Goal: Task Accomplishment & Management: Use online tool/utility

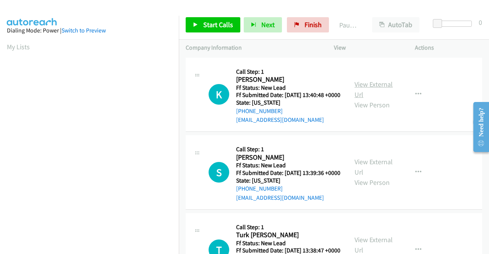
click at [381, 87] on link "View External Url" at bounding box center [373, 89] width 38 height 19
click at [368, 174] on link "View External Url" at bounding box center [373, 166] width 38 height 19
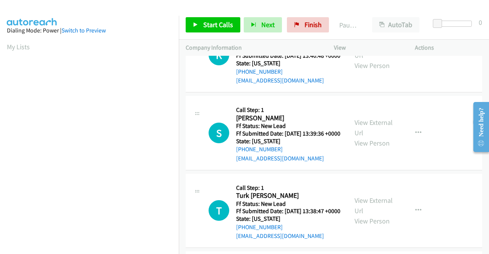
scroll to position [76, 0]
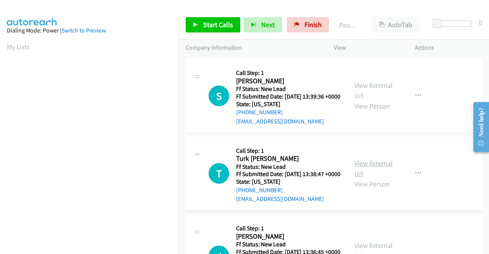
click at [362, 178] on link "View External Url" at bounding box center [373, 168] width 38 height 19
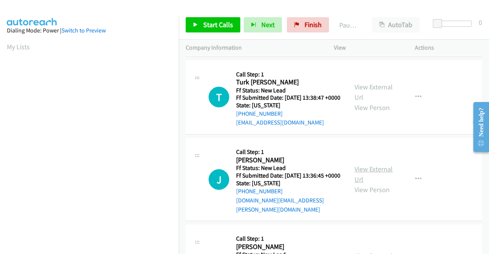
click at [366, 184] on link "View External Url" at bounding box center [373, 174] width 38 height 19
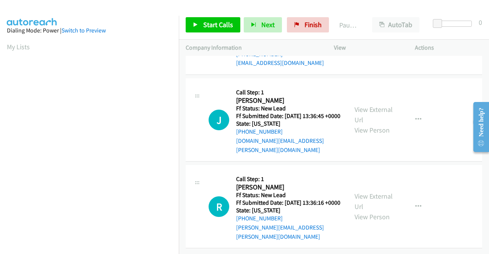
scroll to position [229, 0]
click at [370, 198] on link "View External Url" at bounding box center [373, 201] width 38 height 19
click at [205, 26] on span "Start Calls" at bounding box center [218, 24] width 30 height 9
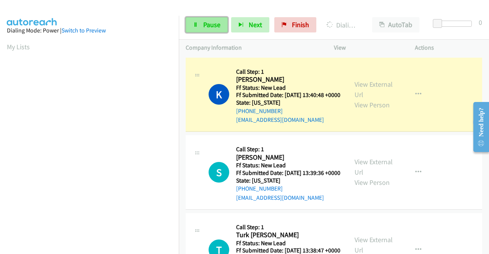
scroll to position [174, 0]
click at [210, 23] on span "Pause" at bounding box center [211, 24] width 17 height 9
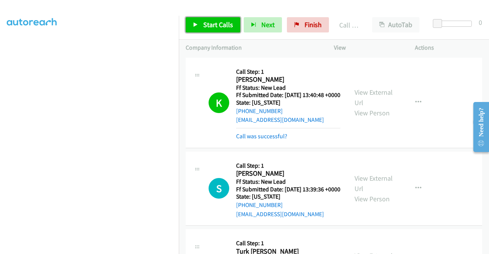
click at [203, 23] on span "Start Calls" at bounding box center [218, 24] width 30 height 9
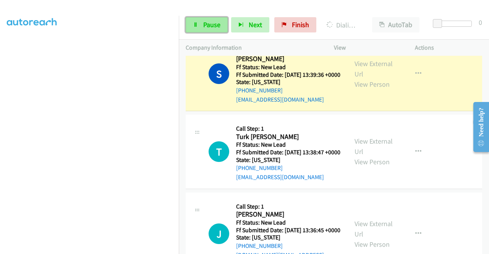
click at [205, 23] on span "Pause" at bounding box center [211, 24] width 17 height 9
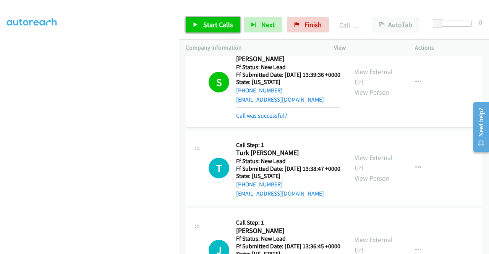
click at [207, 24] on span "Start Calls" at bounding box center [218, 24] width 30 height 9
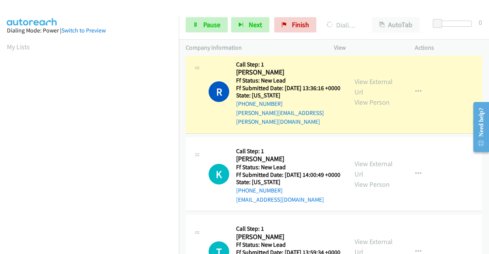
scroll to position [430, 0]
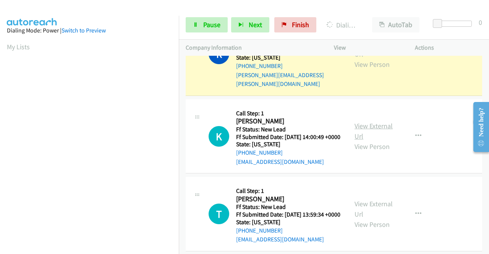
click at [375, 141] on link "View External Url" at bounding box center [373, 130] width 38 height 19
click at [360, 218] on link "View External Url" at bounding box center [373, 208] width 38 height 19
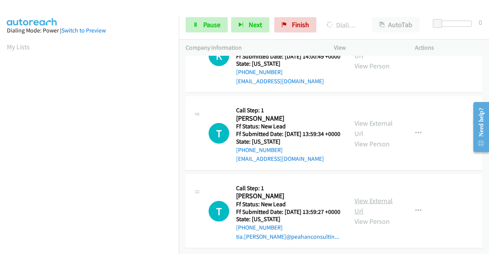
click at [379, 201] on link "View External Url" at bounding box center [373, 205] width 38 height 19
click at [207, 25] on span "Pause" at bounding box center [211, 24] width 17 height 9
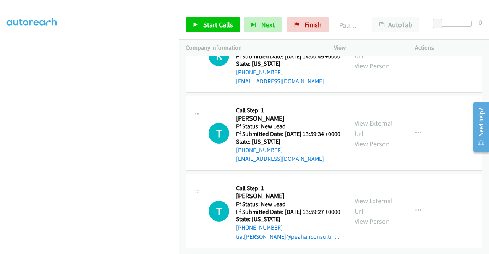
scroll to position [561, 0]
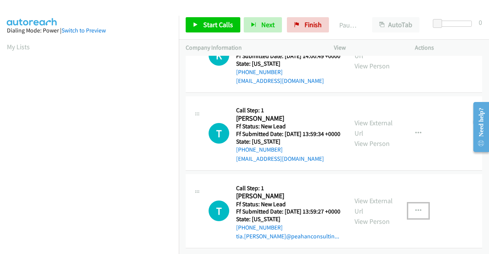
click at [417, 203] on button "button" at bounding box center [418, 210] width 21 height 15
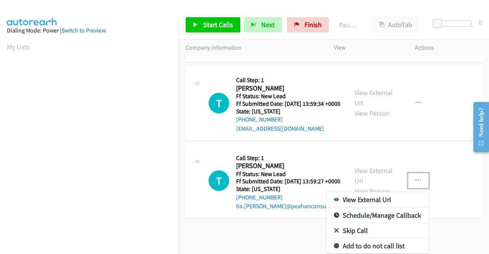
click at [351, 226] on link "Skip Call" at bounding box center [377, 230] width 102 height 15
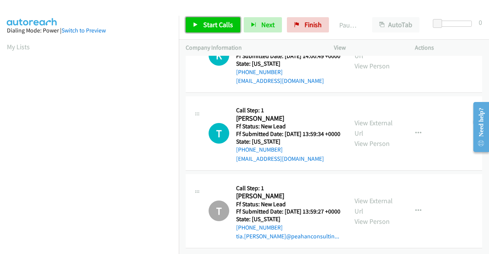
click at [213, 26] on span "Start Calls" at bounding box center [218, 24] width 30 height 9
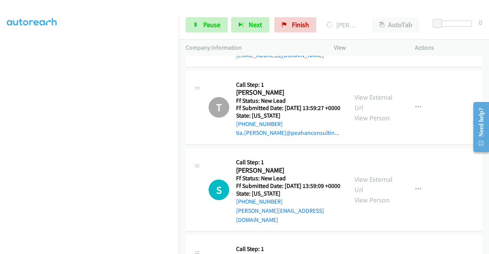
scroll to position [197, 0]
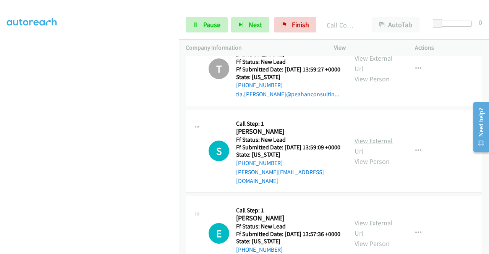
click at [364, 155] on link "View External Url" at bounding box center [373, 145] width 38 height 19
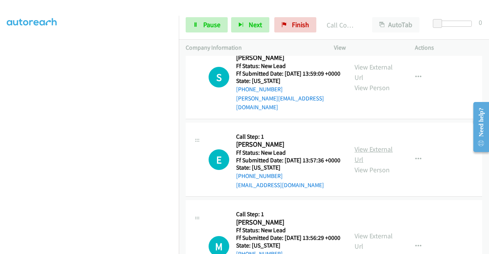
scroll to position [274, 0]
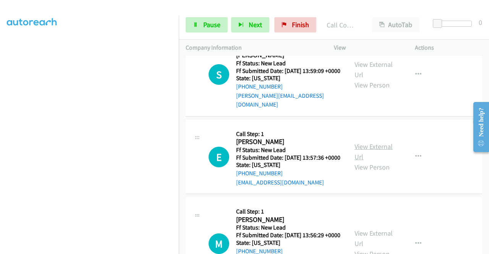
click at [372, 161] on link "View External Url" at bounding box center [373, 151] width 38 height 19
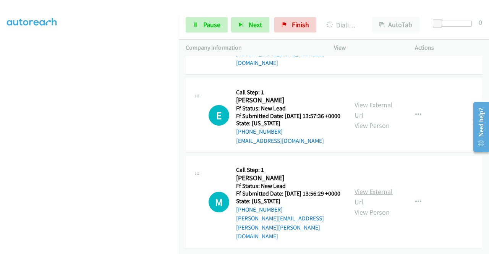
scroll to position [338, 0]
click at [378, 191] on link "View External Url" at bounding box center [373, 196] width 38 height 19
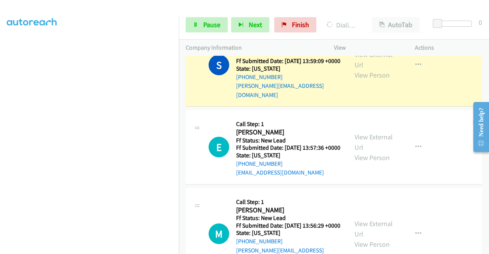
scroll to position [354, 0]
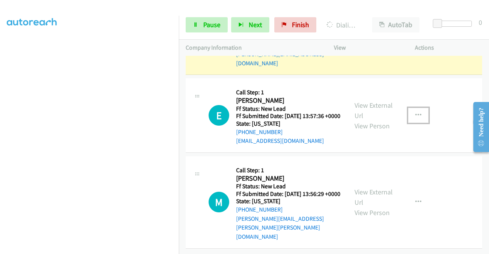
click at [415, 115] on icon "button" at bounding box center [418, 115] width 6 height 6
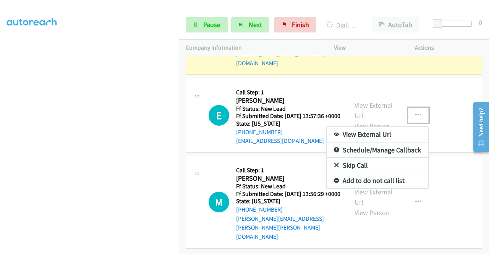
click at [358, 165] on link "Skip Call" at bounding box center [377, 165] width 102 height 15
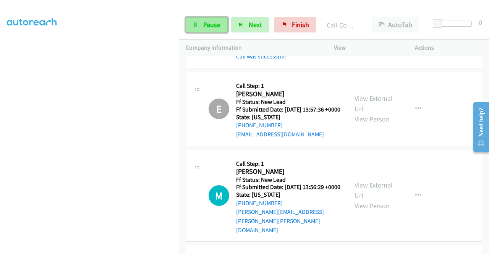
click at [207, 21] on span "Pause" at bounding box center [211, 24] width 17 height 9
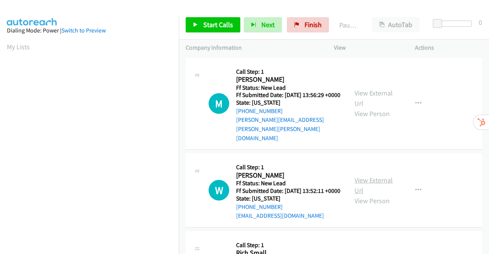
click at [371, 176] on link "View External Url" at bounding box center [373, 185] width 38 height 19
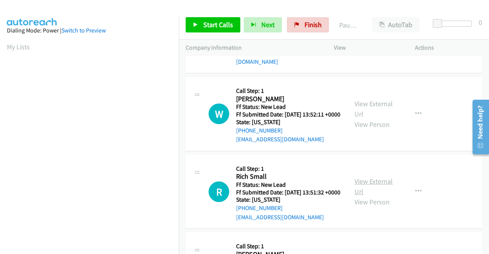
click at [374, 181] on link "View External Url" at bounding box center [373, 186] width 38 height 19
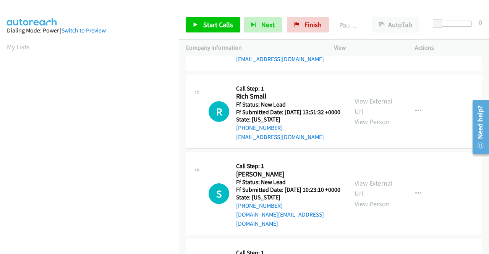
scroll to position [191, 0]
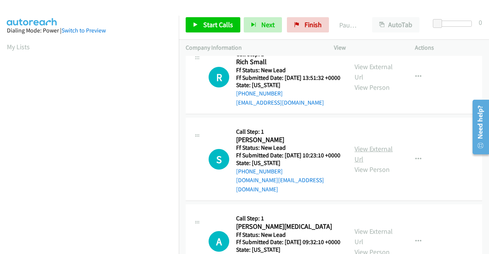
click at [384, 154] on link "View External Url" at bounding box center [373, 153] width 38 height 19
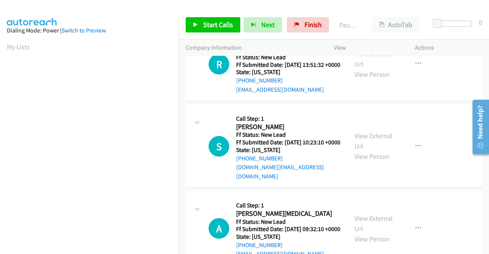
scroll to position [237, 0]
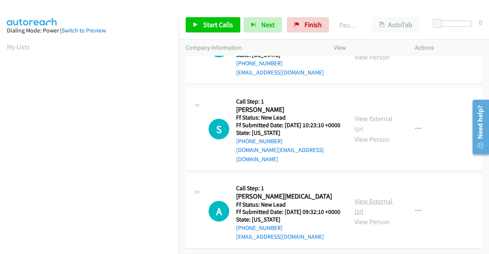
click at [375, 197] on link "View External Url" at bounding box center [373, 206] width 38 height 19
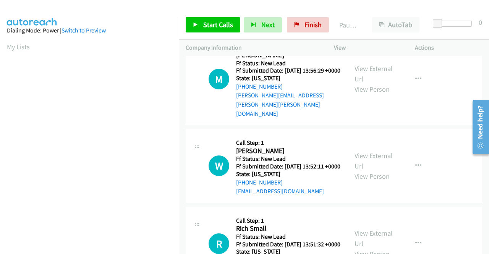
scroll to position [0, 0]
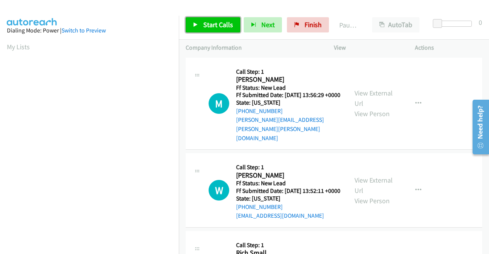
click at [220, 28] on span "Start Calls" at bounding box center [218, 24] width 30 height 9
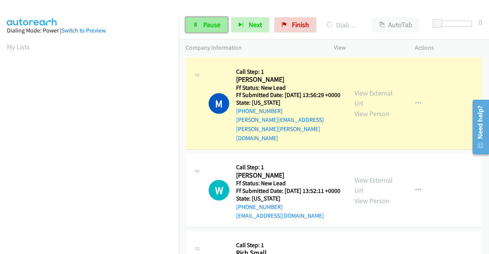
click at [212, 23] on span "Pause" at bounding box center [211, 24] width 17 height 9
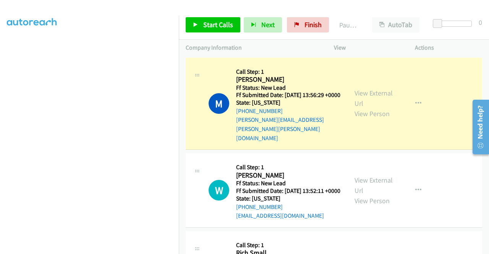
scroll to position [174, 0]
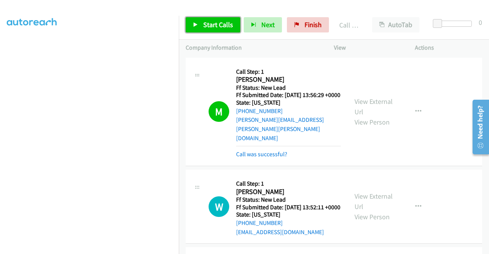
click at [212, 23] on span "Start Calls" at bounding box center [218, 24] width 30 height 9
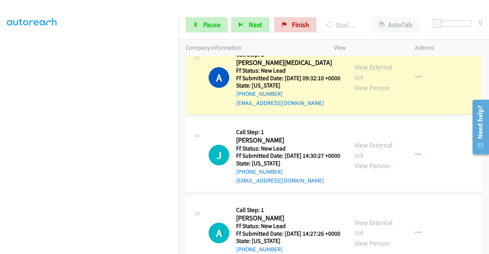
scroll to position [0, 0]
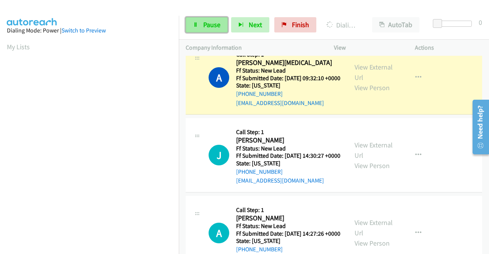
click at [207, 23] on span "Pause" at bounding box center [211, 24] width 17 height 9
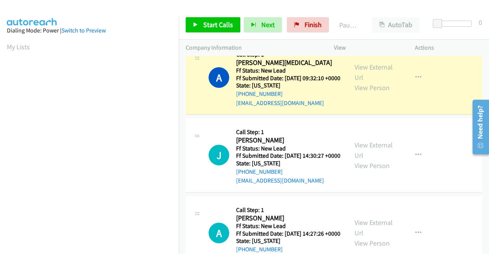
scroll to position [174, 0]
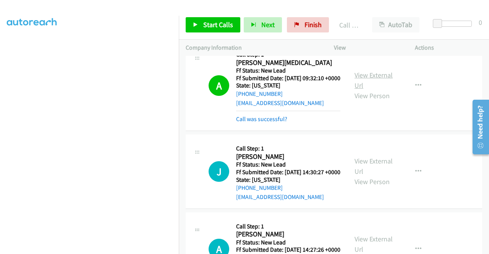
click at [375, 81] on link "View External Url" at bounding box center [373, 80] width 38 height 19
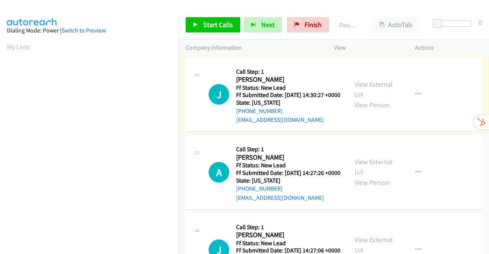
click at [368, 89] on link "View External Url" at bounding box center [373, 89] width 38 height 19
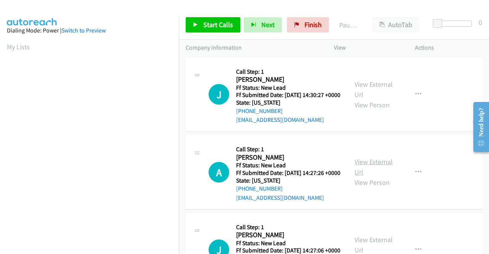
click at [375, 173] on link "View External Url" at bounding box center [373, 166] width 38 height 19
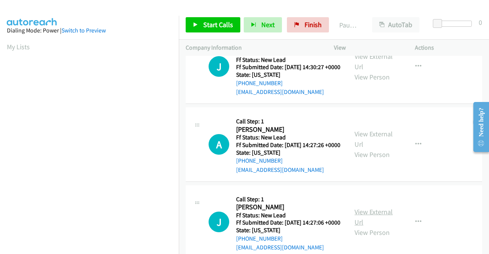
scroll to position [76, 0]
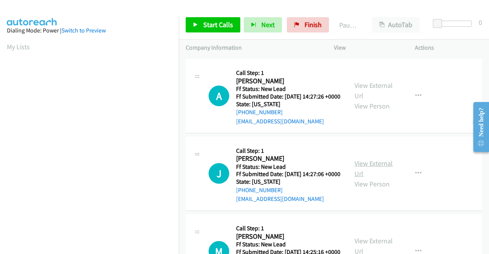
click at [375, 178] on link "View External Url" at bounding box center [373, 168] width 38 height 19
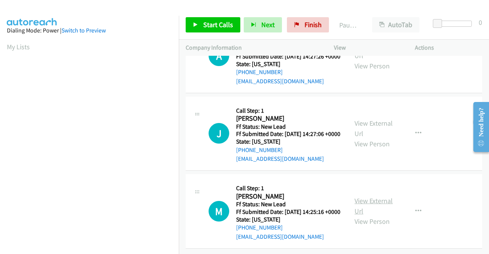
click at [377, 196] on link "View External Url" at bounding box center [373, 205] width 38 height 19
click at [206, 27] on span "Start Calls" at bounding box center [218, 24] width 30 height 9
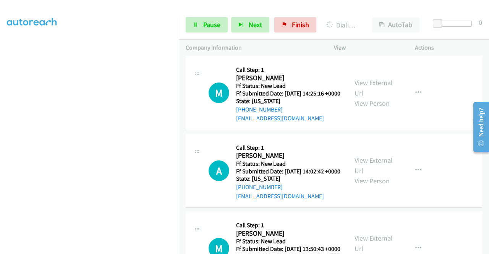
scroll to position [344, 0]
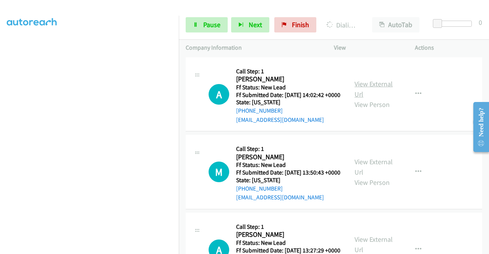
click at [388, 99] on link "View External Url" at bounding box center [373, 88] width 38 height 19
click at [366, 176] on link "View External Url" at bounding box center [373, 166] width 38 height 19
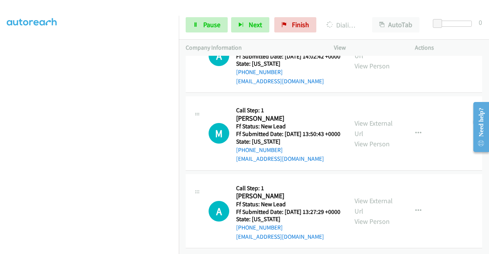
scroll to position [439, 0]
click at [373, 196] on link "View External Url" at bounding box center [373, 205] width 38 height 19
click at [211, 24] on span "Pause" at bounding box center [211, 24] width 17 height 9
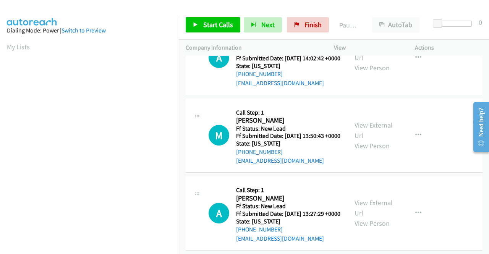
scroll to position [152, 0]
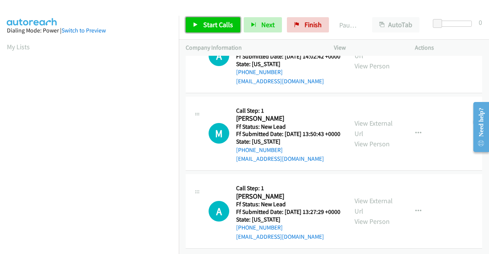
click at [210, 23] on span "Start Calls" at bounding box center [218, 24] width 30 height 9
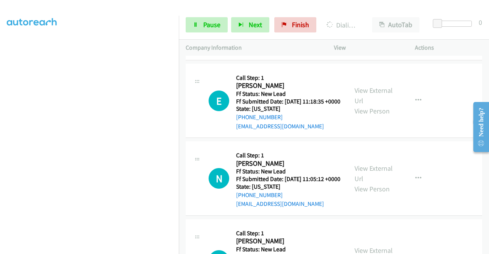
scroll to position [359, 0]
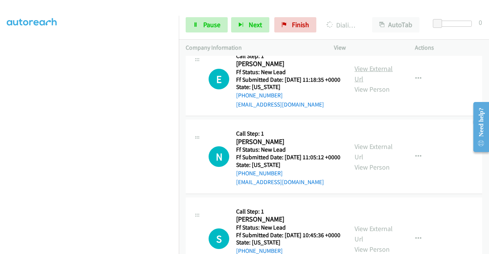
click at [374, 83] on link "View External Url" at bounding box center [373, 73] width 38 height 19
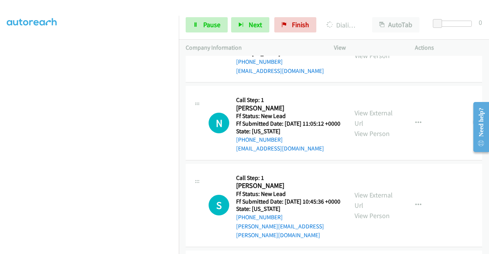
scroll to position [435, 0]
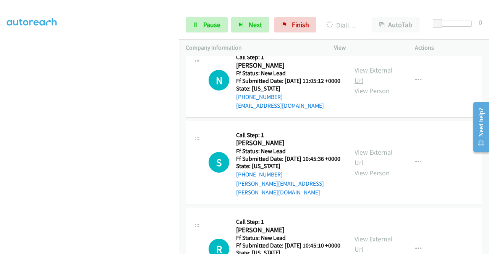
click at [355, 85] on link "View External Url" at bounding box center [373, 75] width 38 height 19
click at [364, 167] on link "View External Url" at bounding box center [373, 157] width 38 height 19
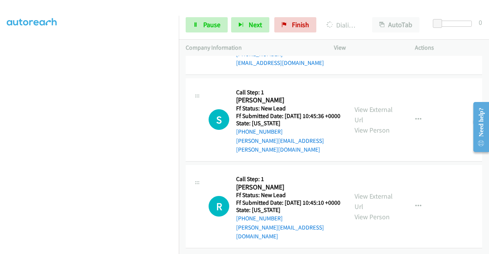
scroll to position [524, 0]
click at [366, 192] on link "View External Url" at bounding box center [373, 201] width 38 height 19
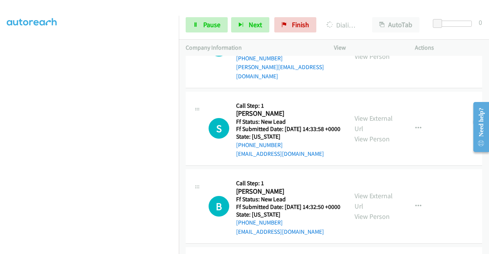
scroll to position [753, 0]
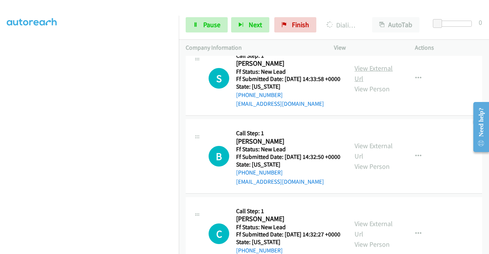
click at [373, 83] on link "View External Url" at bounding box center [373, 73] width 38 height 19
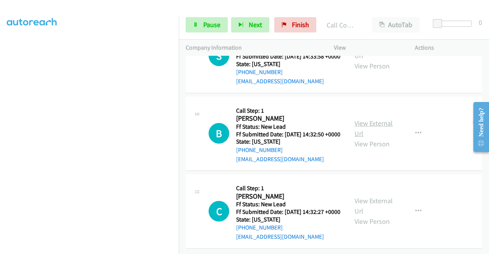
click at [369, 119] on link "View External Url" at bounding box center [373, 128] width 38 height 19
click at [364, 196] on link "View External Url" at bounding box center [373, 205] width 38 height 19
click at [209, 22] on span "Pause" at bounding box center [211, 24] width 17 height 9
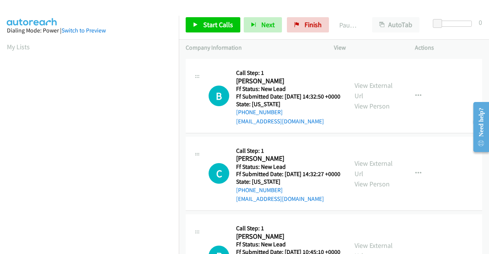
scroll to position [152, 0]
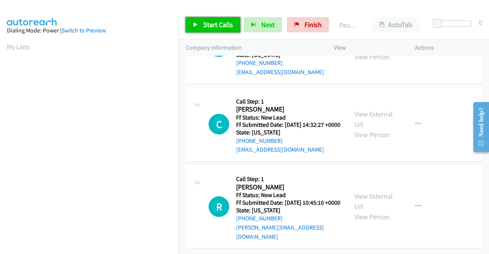
click at [217, 25] on span "Start Calls" at bounding box center [218, 24] width 30 height 9
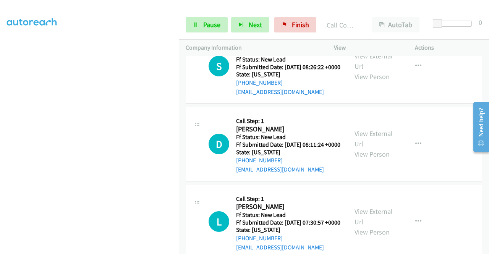
scroll to position [337, 0]
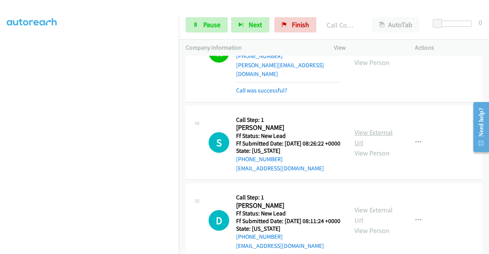
click at [374, 147] on link "View External Url" at bounding box center [373, 137] width 38 height 19
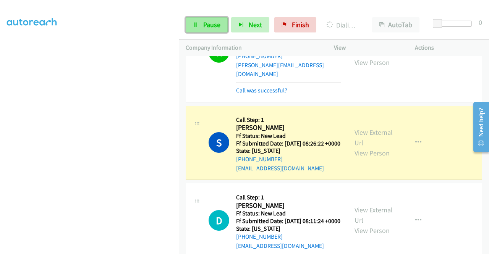
click at [196, 24] on icon at bounding box center [195, 25] width 5 height 5
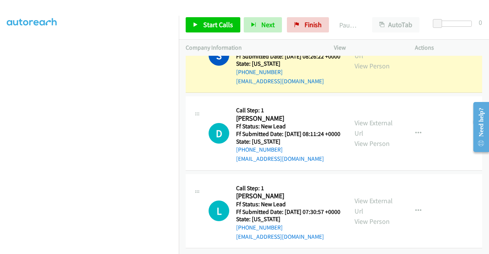
scroll to position [472, 0]
click at [380, 118] on link "View External Url" at bounding box center [373, 127] width 38 height 19
click at [365, 196] on link "View External Url" at bounding box center [373, 205] width 38 height 19
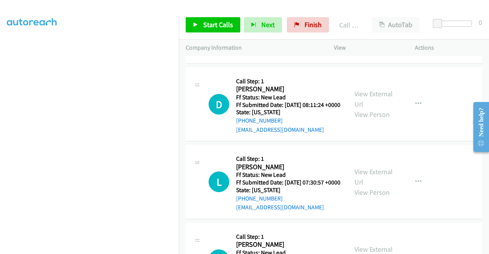
scroll to position [510, 0]
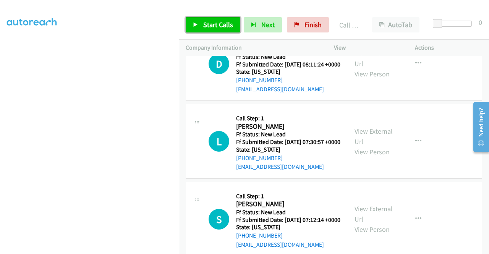
click at [209, 22] on span "Start Calls" at bounding box center [218, 24] width 30 height 9
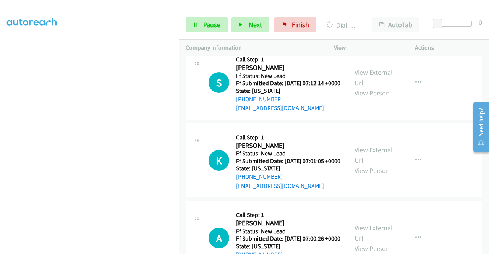
scroll to position [586, 0]
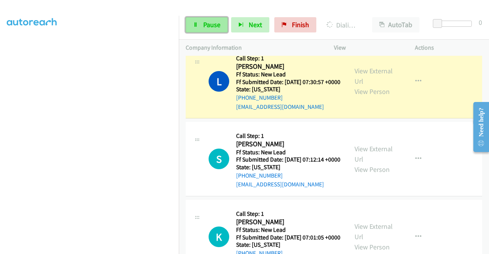
click at [209, 23] on span "Pause" at bounding box center [211, 24] width 17 height 9
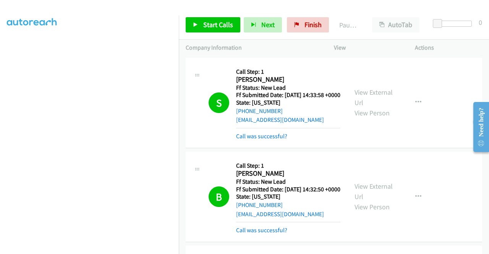
scroll to position [0, 0]
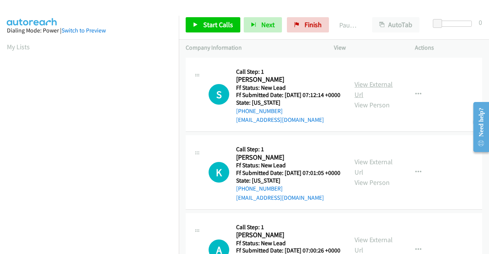
click at [364, 89] on link "View External Url" at bounding box center [373, 89] width 38 height 19
click at [368, 175] on link "View External Url" at bounding box center [373, 166] width 38 height 19
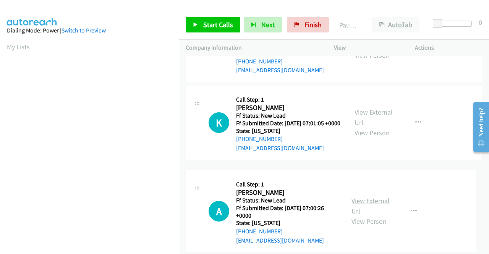
scroll to position [66, 0]
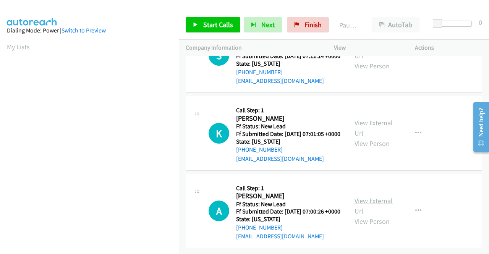
click at [368, 196] on link "View External Url" at bounding box center [373, 205] width 38 height 19
click at [206, 27] on span "Start Calls" at bounding box center [218, 24] width 30 height 9
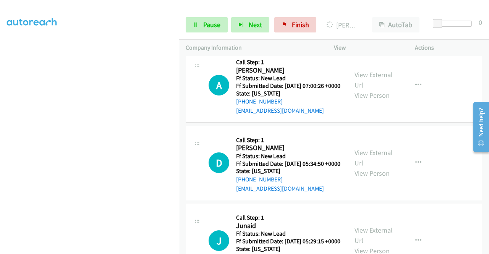
scroll to position [257, 0]
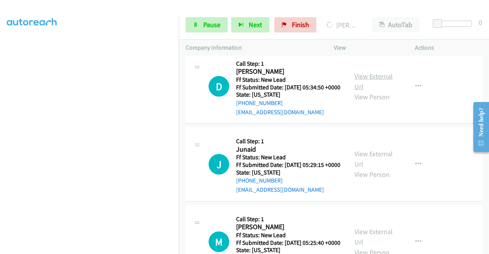
click at [363, 91] on link "View External Url" at bounding box center [373, 81] width 38 height 19
click at [361, 168] on link "View External Url" at bounding box center [373, 158] width 38 height 19
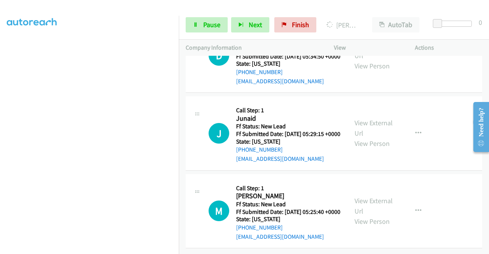
scroll to position [338, 0]
click at [366, 196] on link "View External Url" at bounding box center [373, 205] width 38 height 19
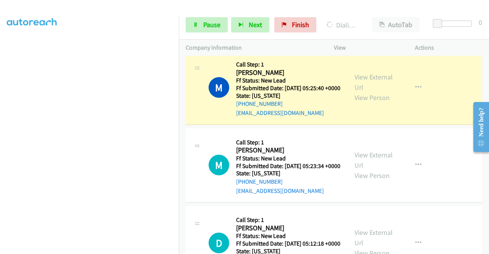
scroll to position [535, 0]
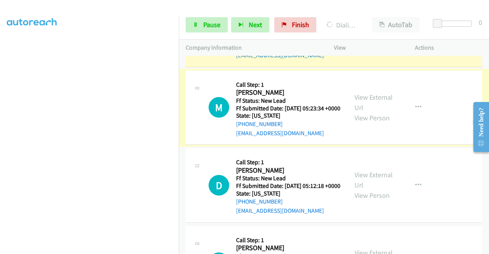
click at [360, 112] on link "View External Url" at bounding box center [373, 102] width 38 height 19
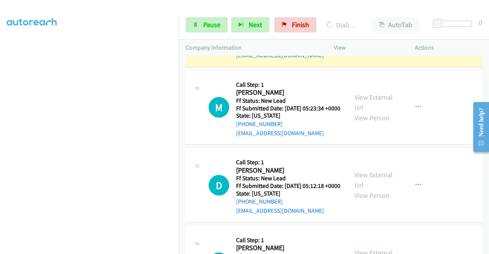
scroll to position [649, 0]
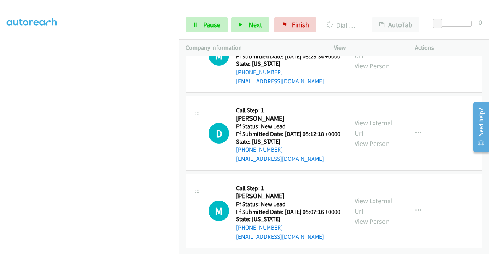
click at [386, 118] on link "View External Url" at bounding box center [373, 127] width 38 height 19
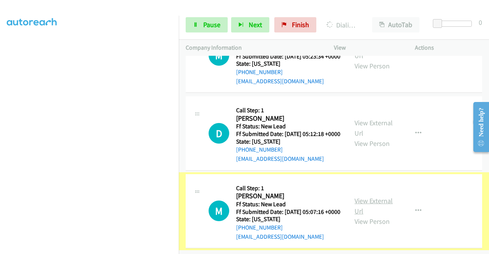
scroll to position [658, 0]
click at [363, 196] on link "View External Url" at bounding box center [373, 205] width 38 height 19
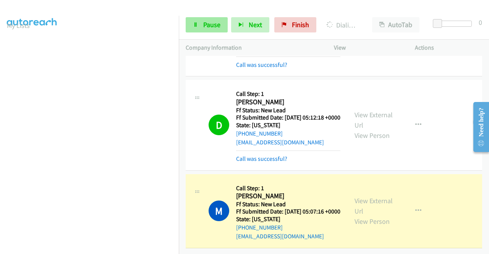
scroll to position [174, 0]
click at [202, 21] on link "Pause" at bounding box center [207, 24] width 42 height 15
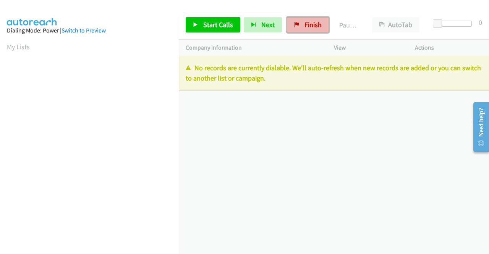
click at [309, 28] on span "Finish" at bounding box center [312, 24] width 17 height 9
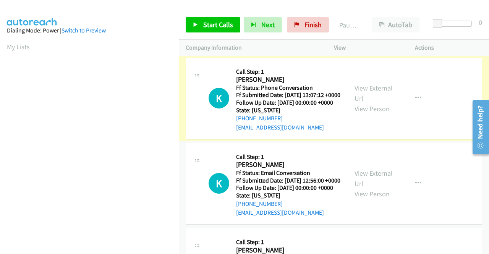
click at [368, 97] on link "View External Url" at bounding box center [373, 93] width 38 height 19
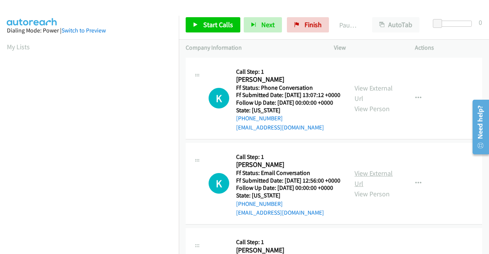
click at [370, 188] on link "View External Url" at bounding box center [373, 178] width 38 height 19
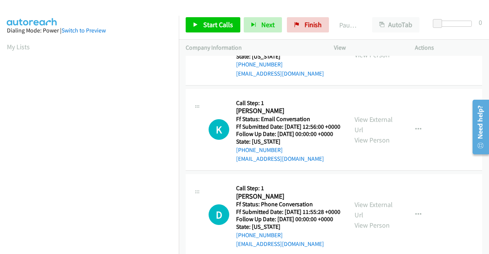
scroll to position [76, 0]
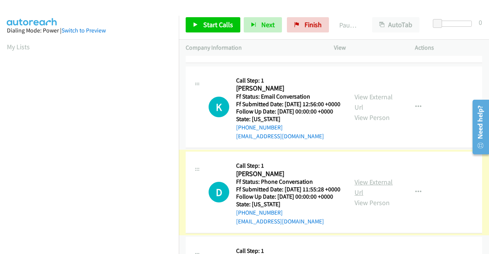
click at [377, 197] on link "View External Url" at bounding box center [373, 187] width 38 height 19
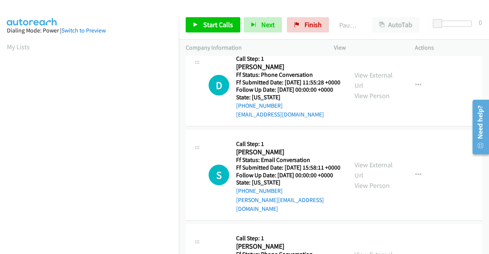
scroll to position [191, 0]
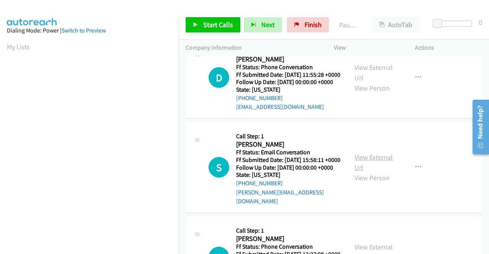
click at [375, 172] on link "View External Url" at bounding box center [373, 162] width 38 height 19
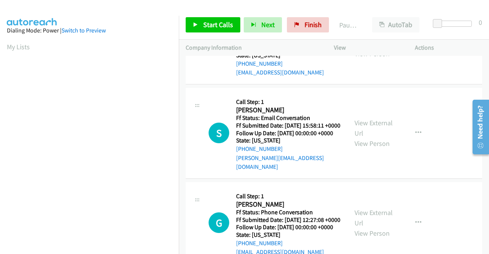
scroll to position [267, 0]
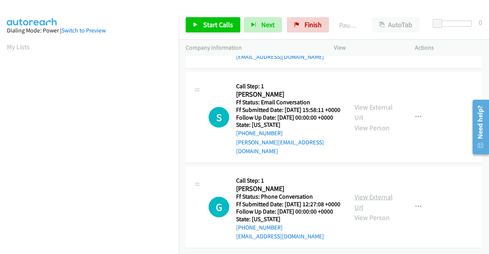
click at [375, 212] on link "View External Url" at bounding box center [373, 201] width 38 height 19
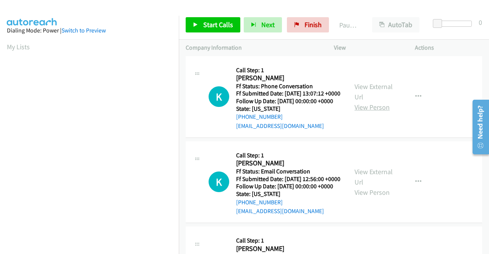
scroll to position [0, 0]
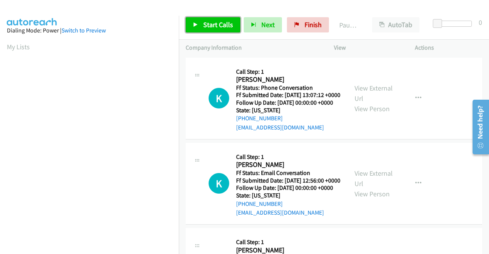
click at [211, 22] on span "Start Calls" at bounding box center [218, 24] width 30 height 9
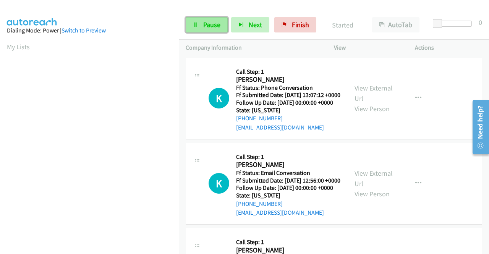
click at [211, 21] on span "Pause" at bounding box center [211, 24] width 17 height 9
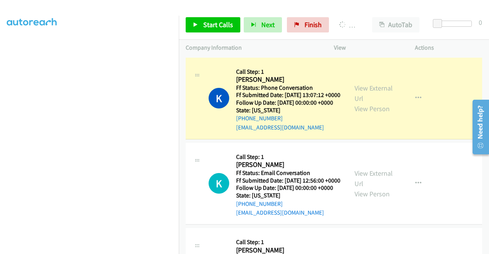
scroll to position [158, 0]
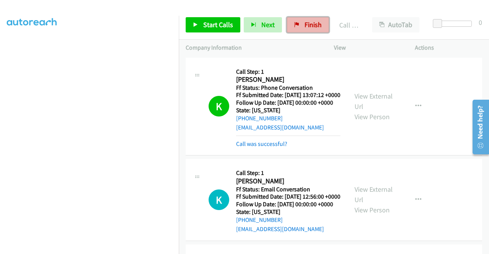
click at [296, 21] on link "Finish" at bounding box center [308, 24] width 42 height 15
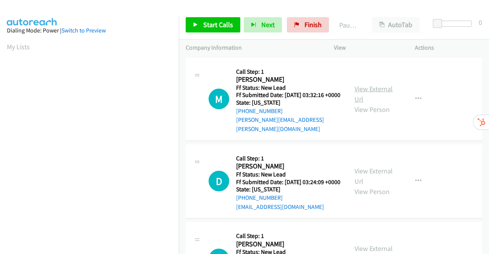
click at [370, 90] on link "View External Url" at bounding box center [373, 93] width 38 height 19
click at [355, 175] on link "View External Url" at bounding box center [373, 175] width 38 height 19
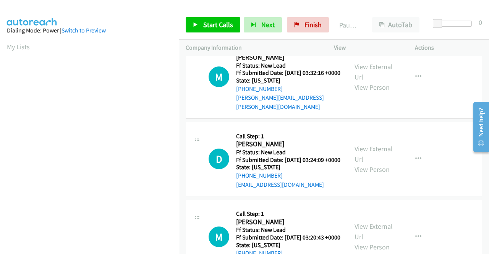
scroll to position [38, 0]
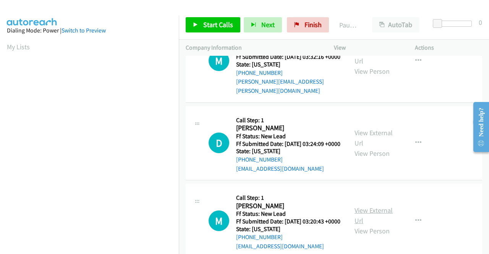
click at [383, 219] on link "View External Url" at bounding box center [373, 215] width 38 height 19
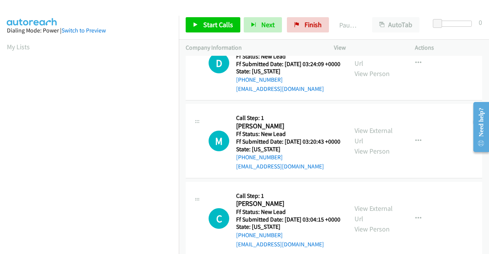
scroll to position [153, 0]
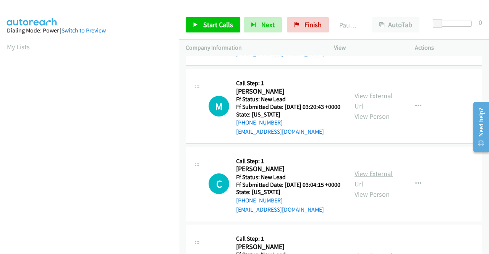
click at [377, 188] on link "View External Url" at bounding box center [373, 178] width 38 height 19
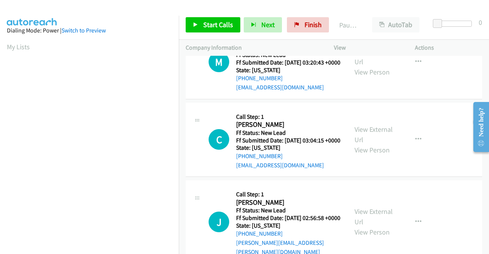
scroll to position [229, 0]
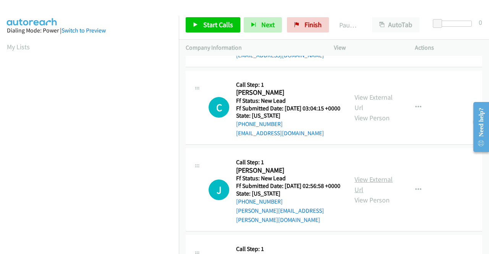
click at [364, 194] on link "View External Url" at bounding box center [373, 184] width 38 height 19
click at [214, 23] on span "Start Calls" at bounding box center [218, 24] width 30 height 9
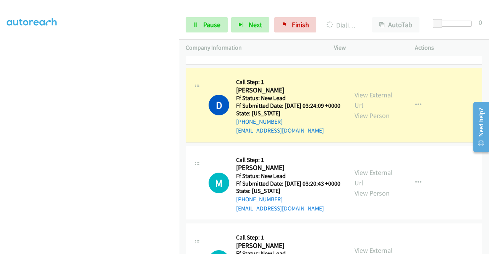
scroll to position [0, 0]
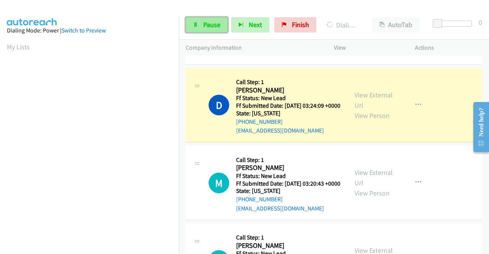
click at [203, 23] on span "Pause" at bounding box center [211, 24] width 17 height 9
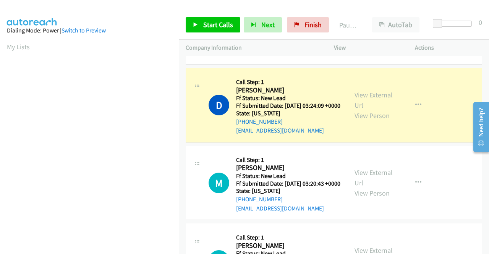
scroll to position [174, 0]
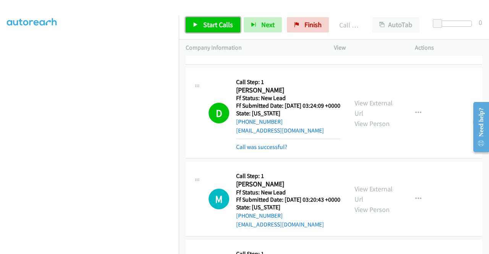
click at [200, 23] on link "Start Calls" at bounding box center [213, 24] width 55 height 15
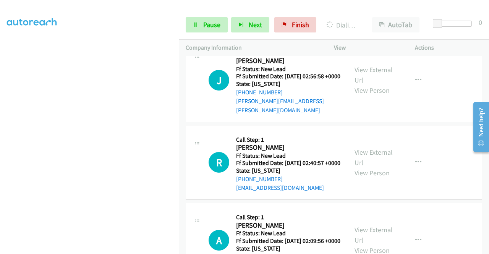
scroll to position [398, 0]
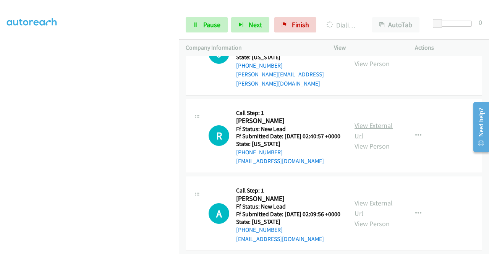
click at [368, 140] on link "View External Url" at bounding box center [373, 130] width 38 height 19
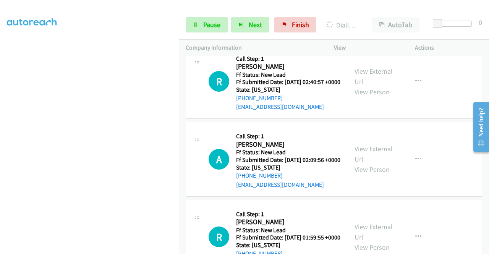
scroll to position [474, 0]
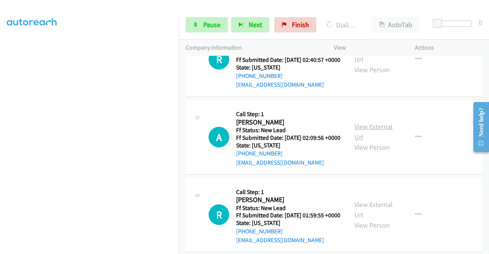
click at [364, 141] on link "View External Url" at bounding box center [373, 131] width 38 height 19
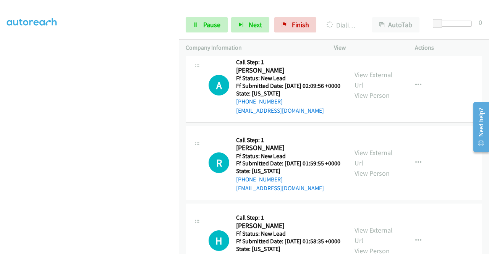
scroll to position [589, 0]
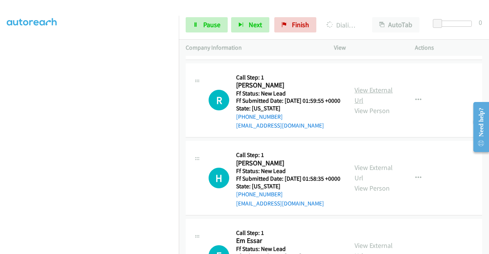
click at [377, 105] on link "View External Url" at bounding box center [373, 95] width 38 height 19
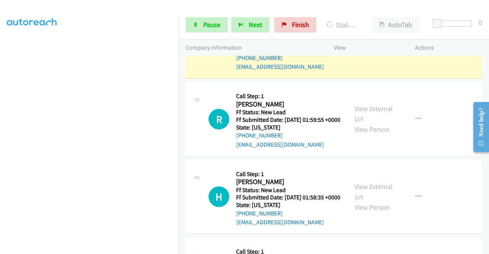
scroll to position [597, 0]
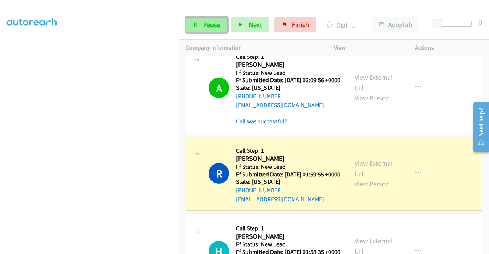
click at [202, 23] on link "Pause" at bounding box center [207, 24] width 42 height 15
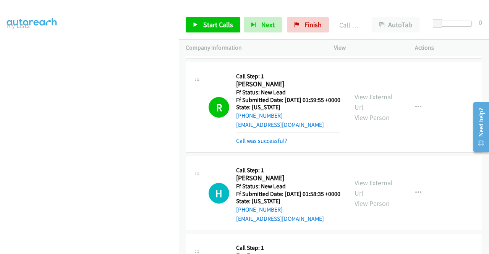
scroll to position [673, 0]
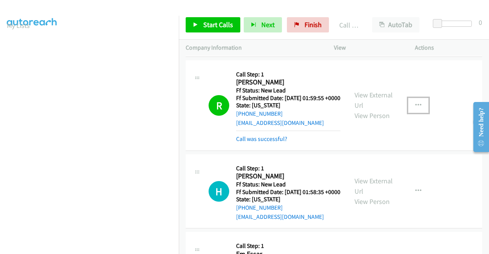
click at [415, 108] on icon "button" at bounding box center [418, 105] width 6 height 6
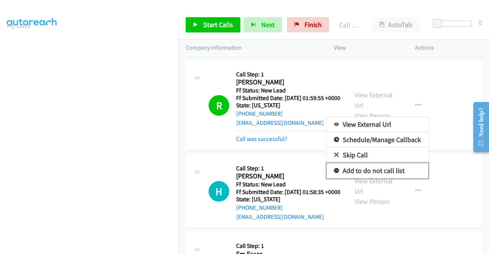
click at [366, 178] on link "Add to do not call list" at bounding box center [377, 170] width 102 height 15
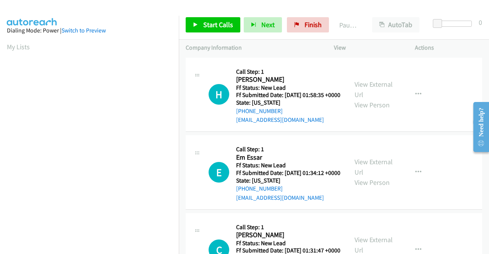
scroll to position [174, 0]
drag, startPoint x: 304, startPoint y: 23, endPoint x: 273, endPoint y: 37, distance: 34.9
click at [304, 23] on span "Finish" at bounding box center [312, 24] width 17 height 9
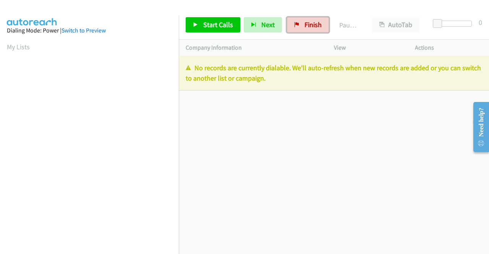
click at [306, 19] on link "Finish" at bounding box center [308, 24] width 42 height 15
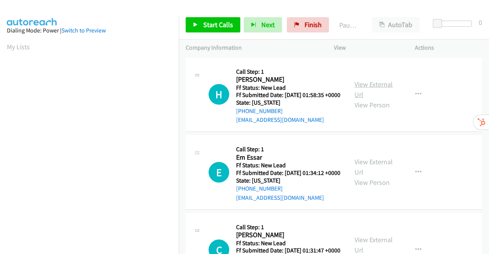
click at [368, 89] on link "View External Url" at bounding box center [373, 89] width 38 height 19
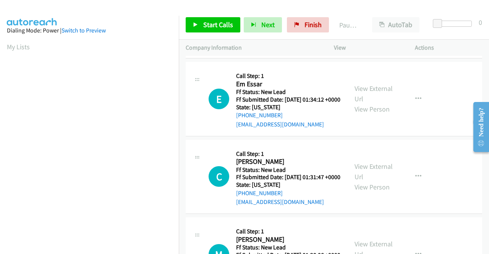
scroll to position [76, 0]
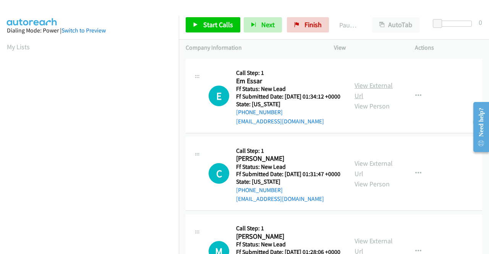
click at [377, 95] on link "View External Url" at bounding box center [373, 90] width 38 height 19
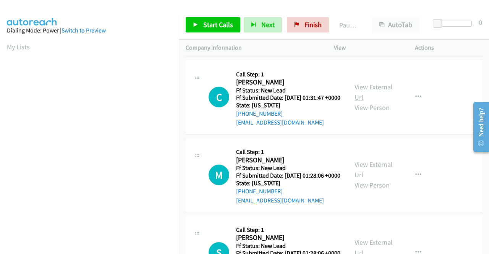
click at [376, 102] on link "View External Url" at bounding box center [373, 91] width 38 height 19
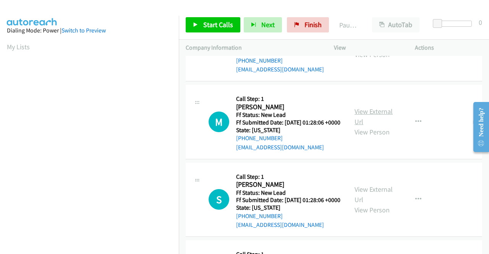
scroll to position [229, 0]
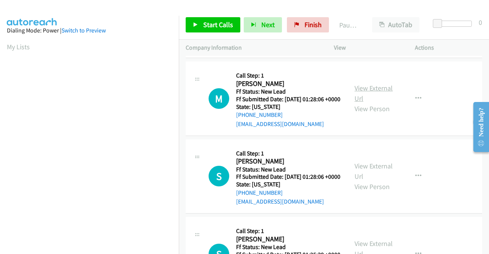
click at [378, 103] on link "View External Url" at bounding box center [373, 93] width 38 height 19
click at [383, 181] on link "View External Url" at bounding box center [373, 171] width 38 height 19
click at [207, 20] on span "Start Calls" at bounding box center [218, 24] width 30 height 9
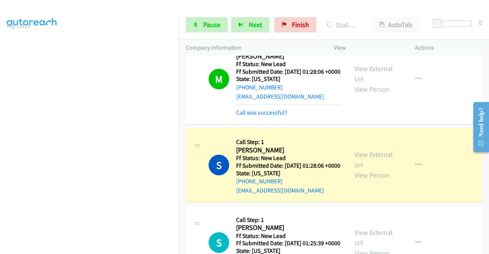
scroll to position [0, 0]
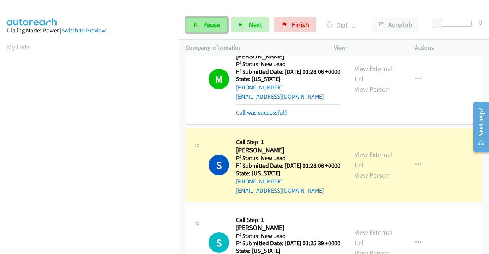
click at [212, 23] on span "Pause" at bounding box center [211, 24] width 17 height 9
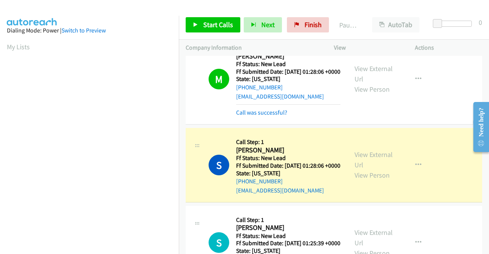
scroll to position [174, 0]
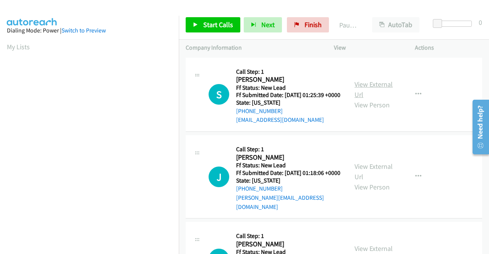
click at [374, 91] on link "View External Url" at bounding box center [373, 89] width 38 height 19
click at [382, 174] on link "View External Url" at bounding box center [373, 171] width 38 height 19
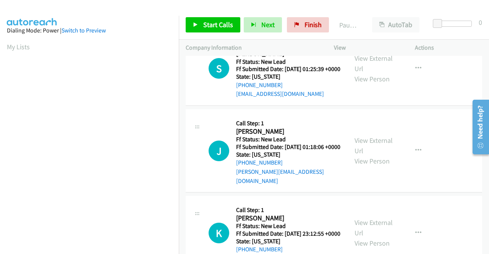
scroll to position [38, 0]
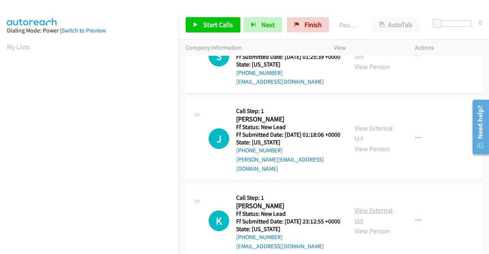
click at [381, 218] on link "View External Url" at bounding box center [373, 215] width 38 height 19
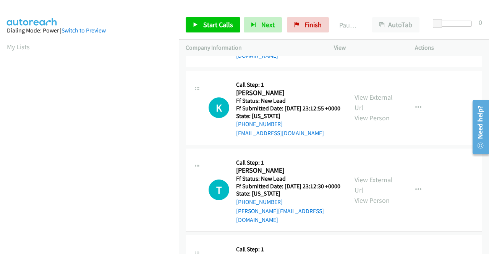
scroll to position [153, 0]
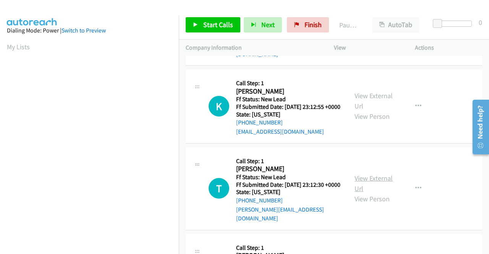
click at [365, 191] on link "View External Url" at bounding box center [373, 183] width 38 height 19
click at [211, 23] on span "Start Calls" at bounding box center [218, 24] width 30 height 9
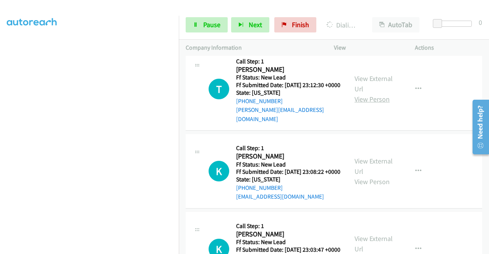
scroll to position [305, 0]
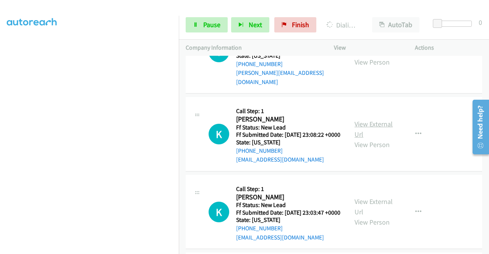
click at [377, 139] on link "View External Url" at bounding box center [373, 129] width 38 height 19
click at [362, 216] on link "View External Url" at bounding box center [373, 206] width 38 height 19
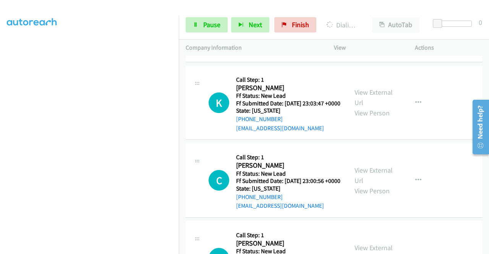
scroll to position [420, 0]
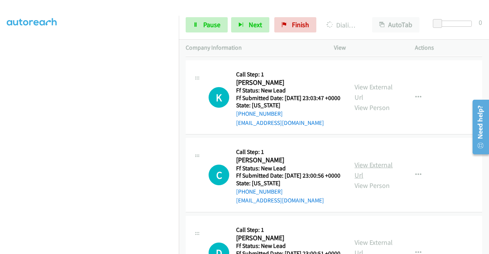
click at [371, 179] on link "View External Url" at bounding box center [373, 169] width 38 height 19
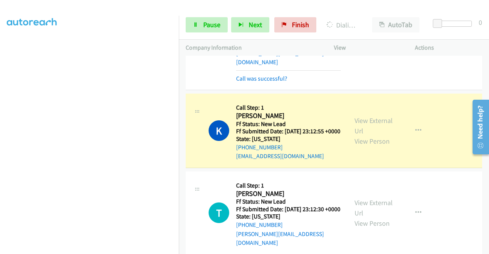
scroll to position [0, 0]
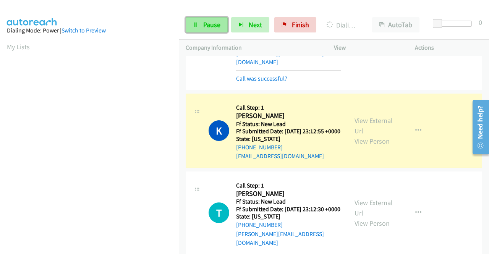
click at [206, 19] on link "Pause" at bounding box center [207, 24] width 42 height 15
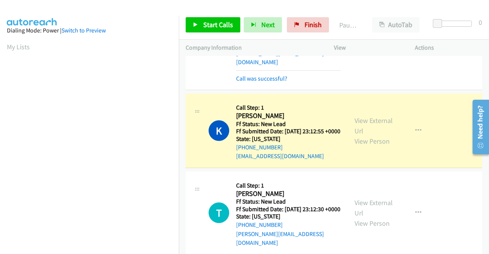
scroll to position [174, 0]
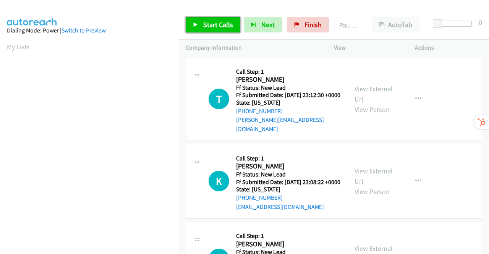
drag, startPoint x: 0, startPoint y: 0, endPoint x: 201, endPoint y: 25, distance: 202.8
click at [201, 25] on link "Start Calls" at bounding box center [213, 24] width 55 height 15
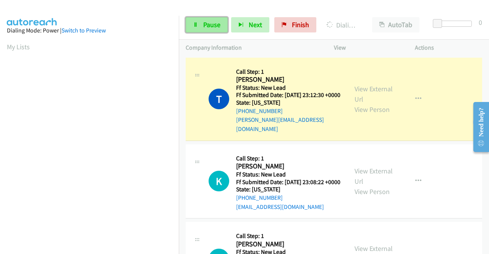
click at [208, 24] on span "Pause" at bounding box center [211, 24] width 17 height 9
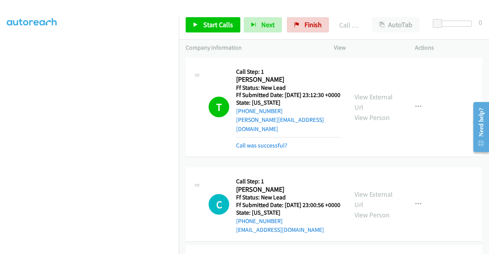
scroll to position [158, 0]
click at [309, 26] on span "Finish" at bounding box center [312, 24] width 17 height 9
